Goal: Task Accomplishment & Management: Manage account settings

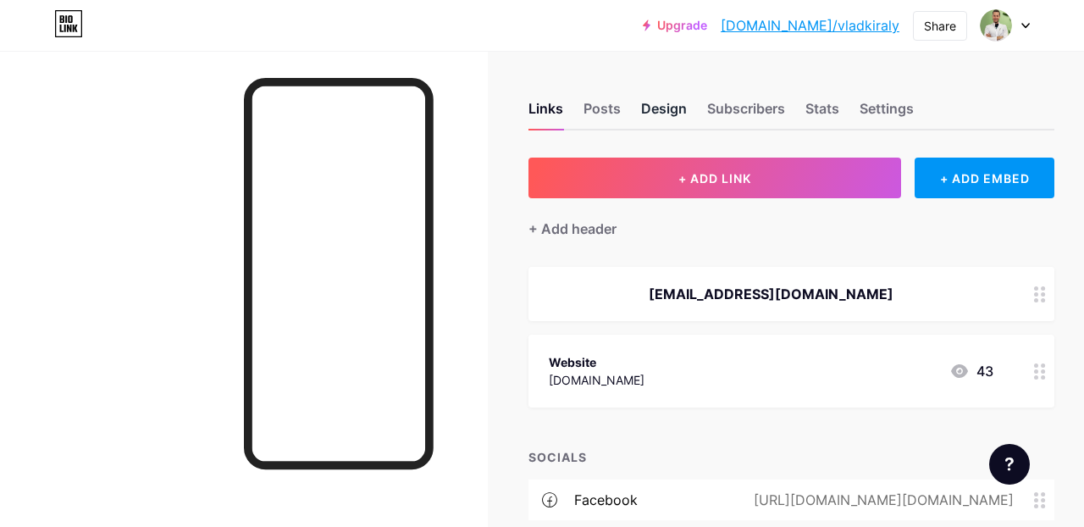
click at [677, 113] on div "Design" at bounding box center [664, 113] width 46 height 30
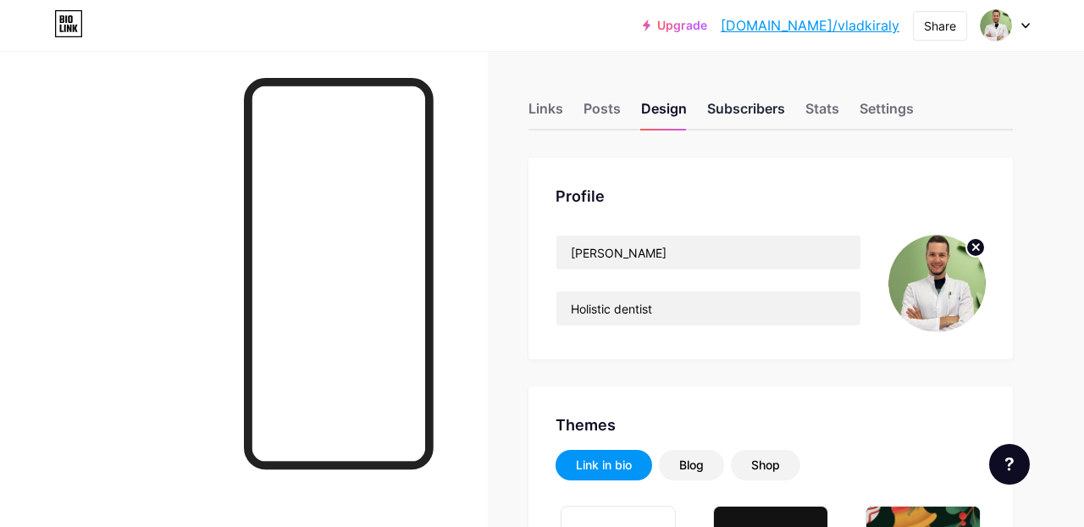
click at [739, 119] on div "Subscribers" at bounding box center [746, 113] width 78 height 30
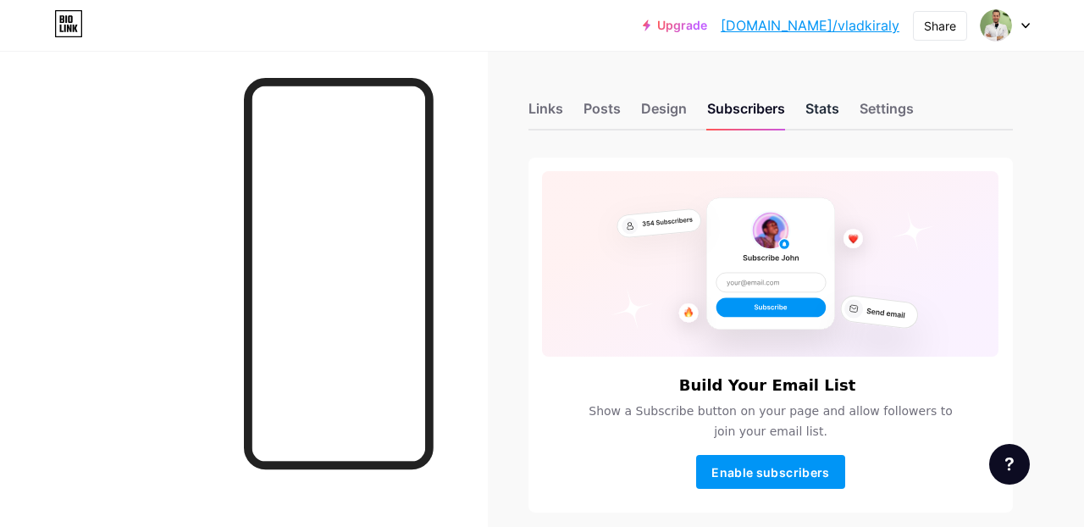
click at [813, 115] on div "Stats" at bounding box center [822, 113] width 34 height 30
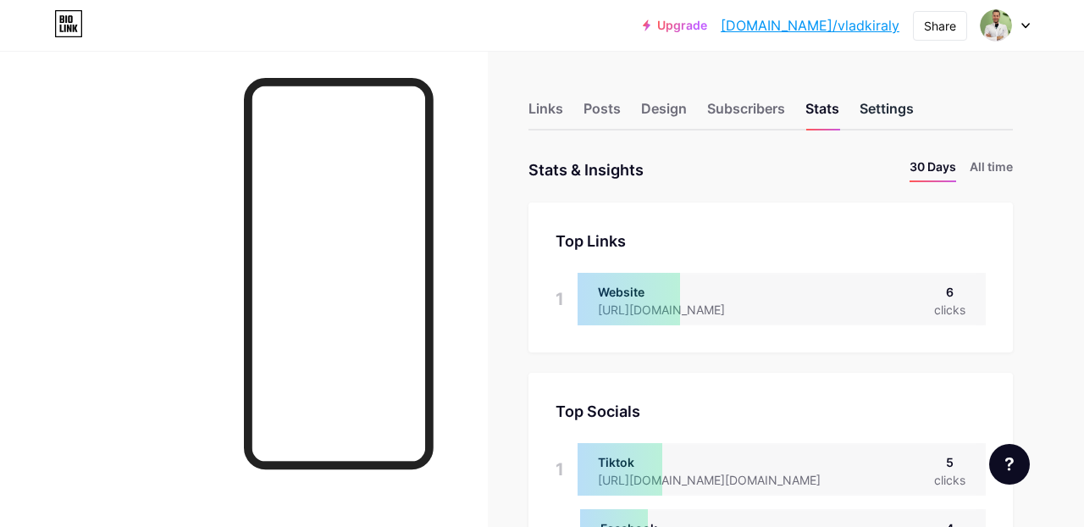
click at [882, 108] on div "Settings" at bounding box center [887, 113] width 54 height 30
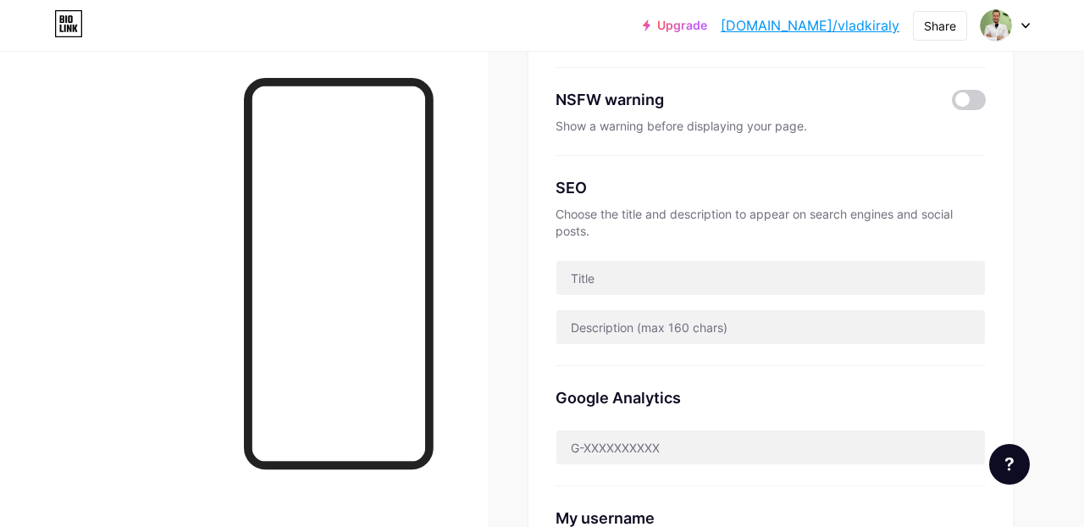
scroll to position [258, 0]
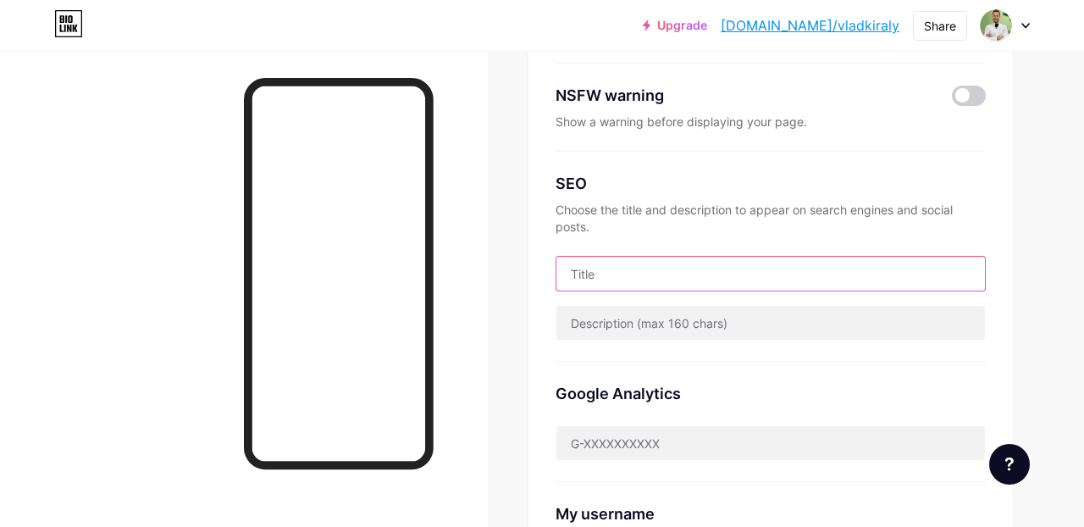
click at [597, 276] on input "text" at bounding box center [770, 274] width 429 height 34
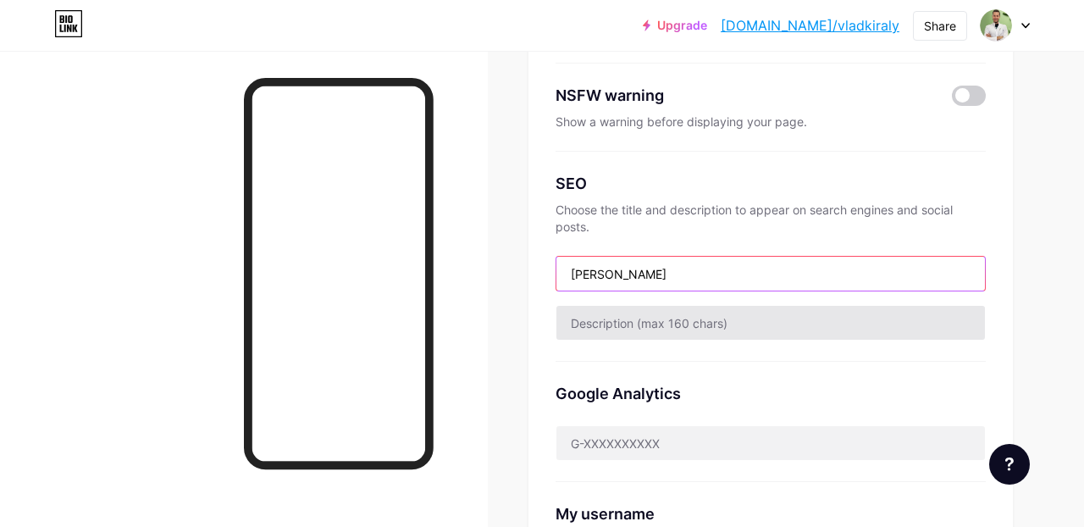
type input "[PERSON_NAME]"
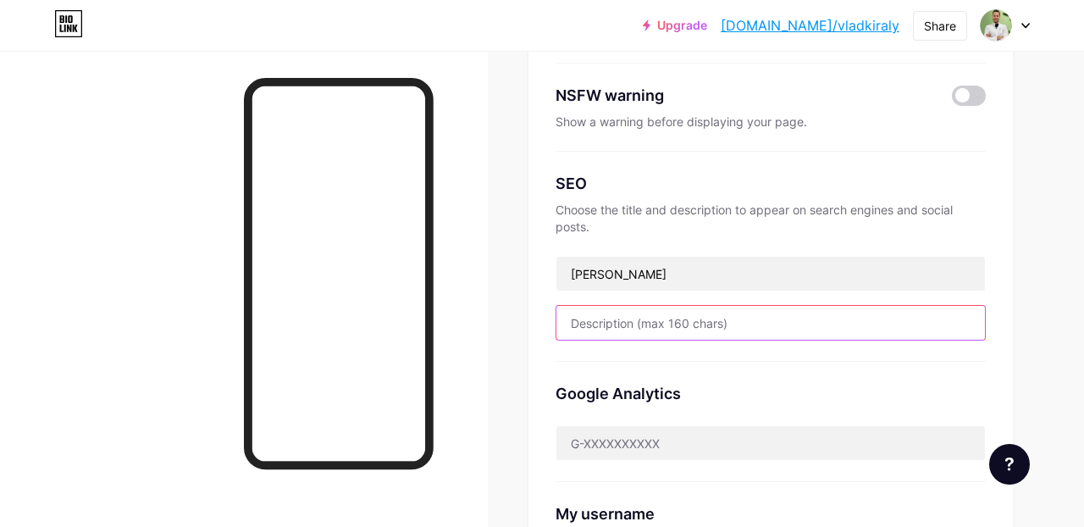
click at [602, 321] on input "text" at bounding box center [770, 323] width 429 height 34
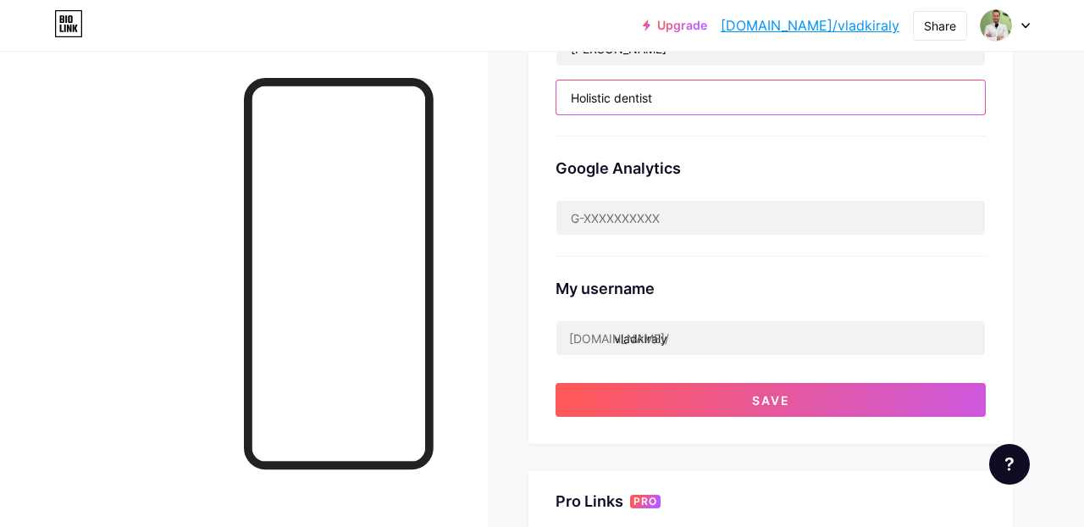
scroll to position [484, 0]
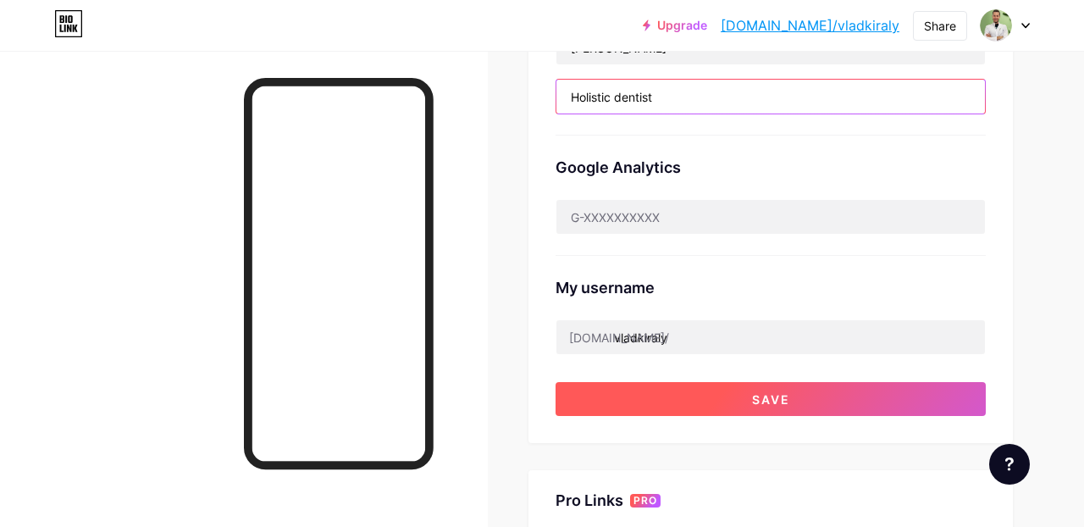
type input "Holistic dentist"
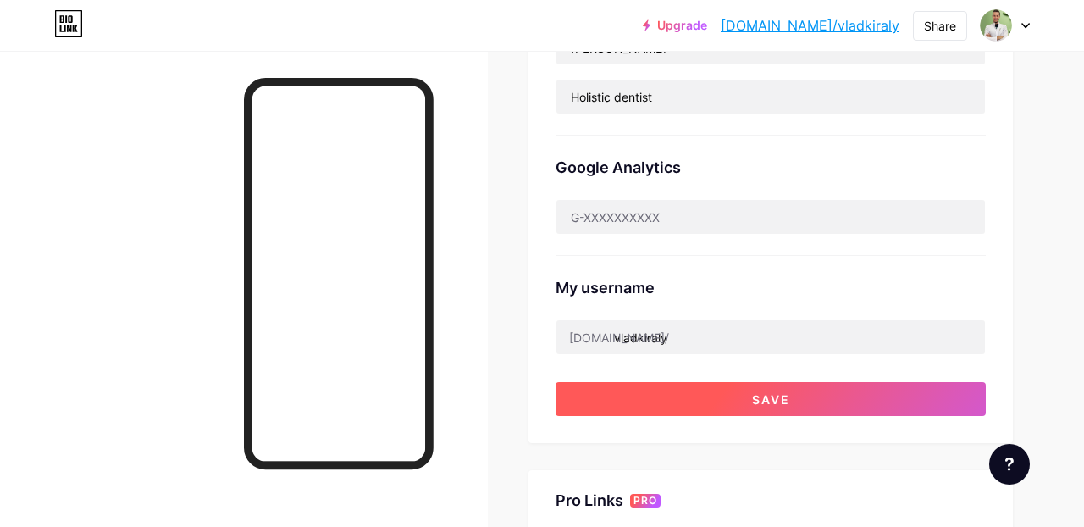
click at [770, 396] on span "Save" at bounding box center [771, 399] width 38 height 14
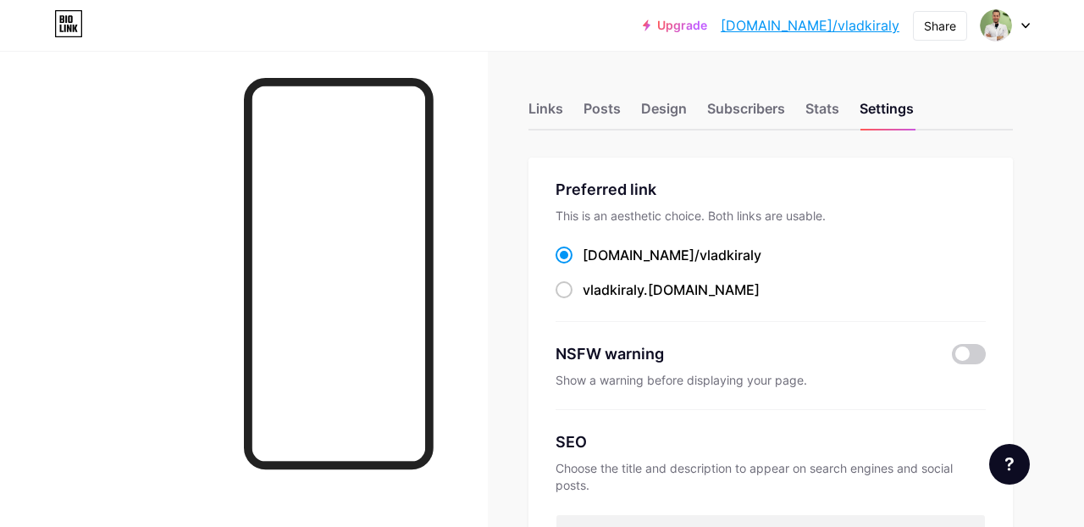
scroll to position [0, 0]
click at [605, 108] on div "Posts" at bounding box center [602, 113] width 37 height 30
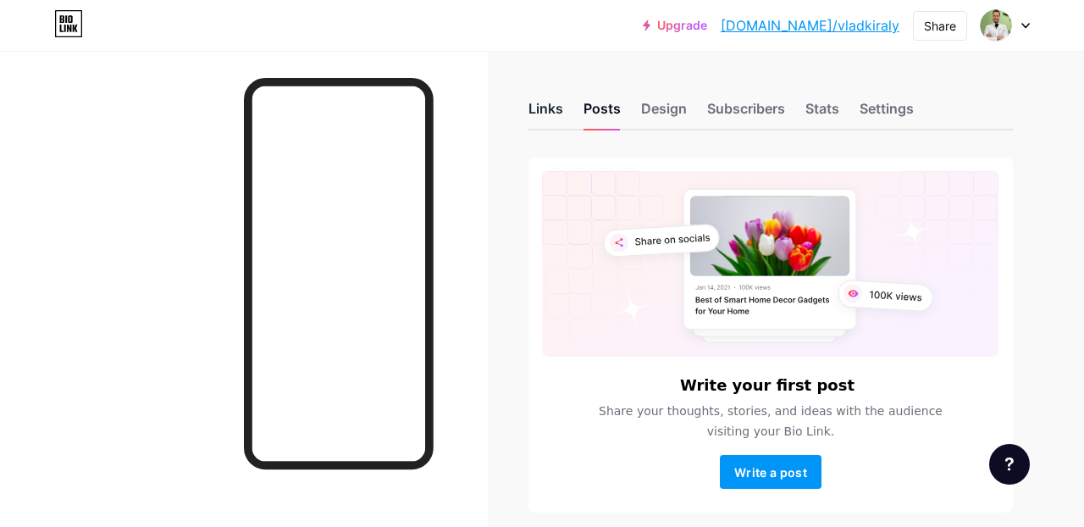
click at [536, 119] on div "Links" at bounding box center [545, 113] width 35 height 30
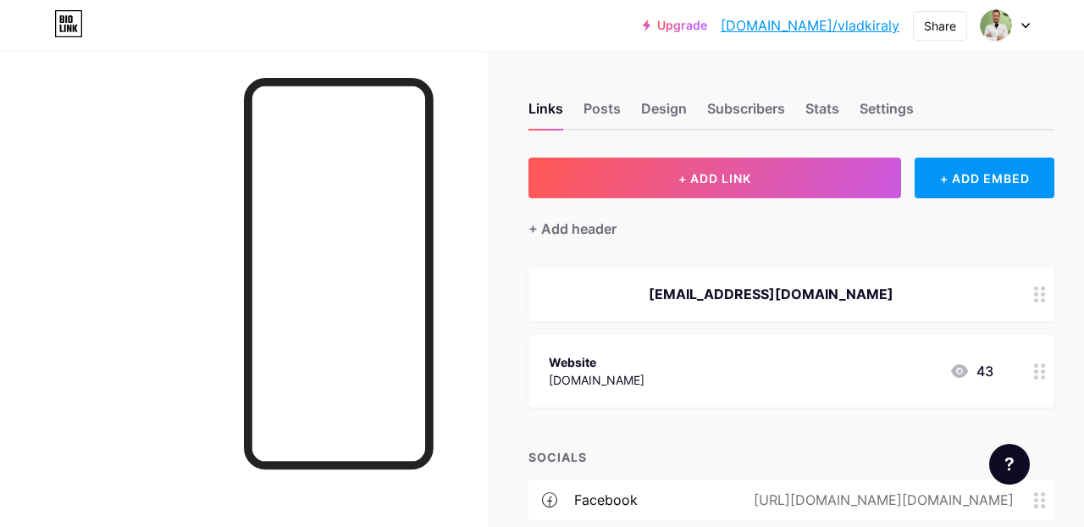
click at [1026, 24] on icon at bounding box center [1025, 26] width 8 height 6
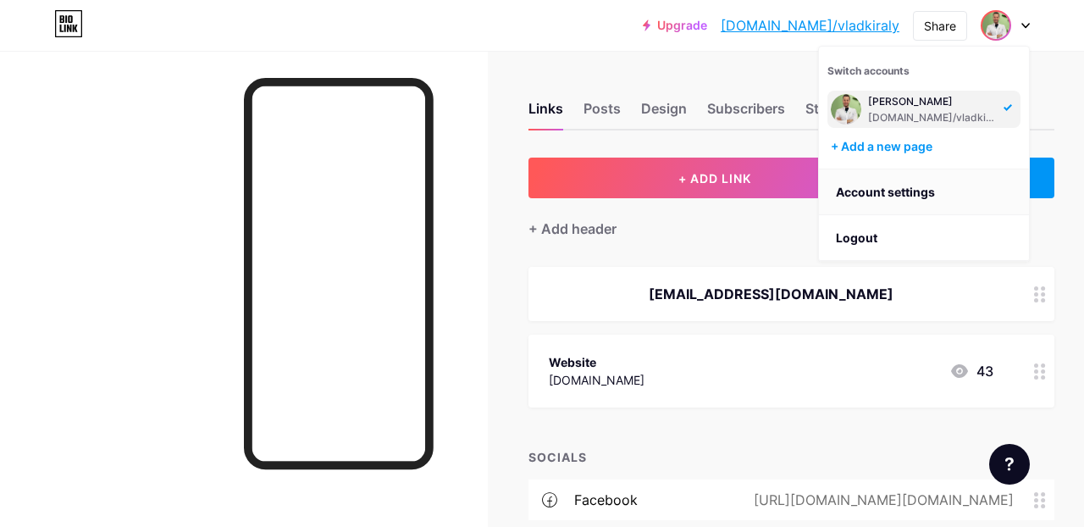
click at [893, 194] on link "Account settings" at bounding box center [924, 192] width 210 height 46
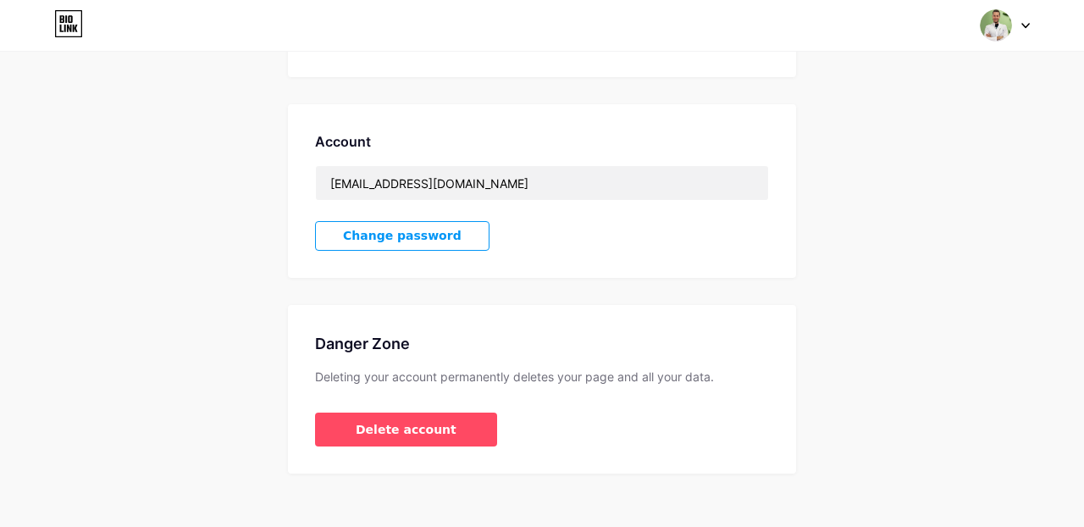
scroll to position [415, 0]
